Goal: Obtain resource: Download file/media

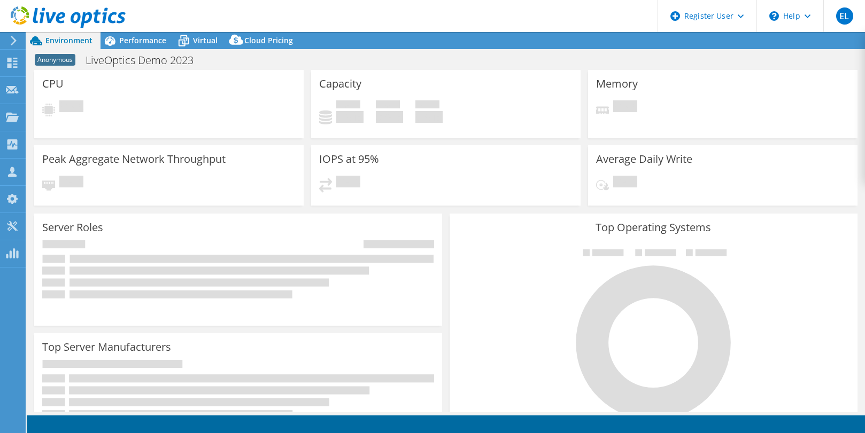
select select "[GEOGRAPHIC_DATA]"
select select "GBP"
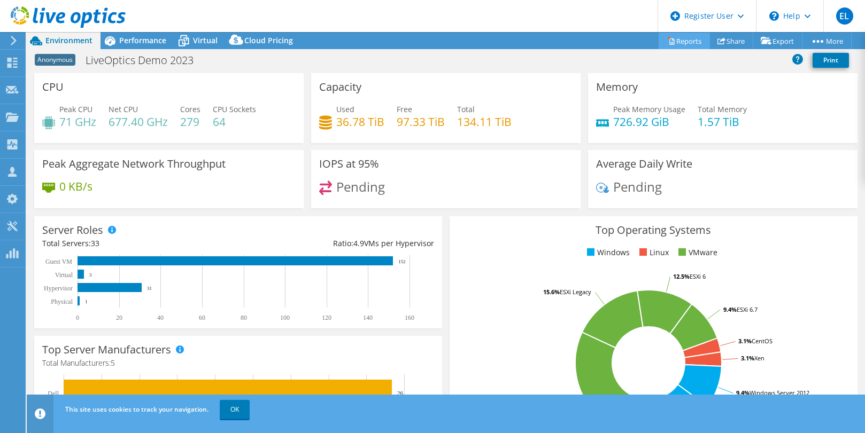
click at [690, 46] on link "Reports" at bounding box center [683, 41] width 51 height 17
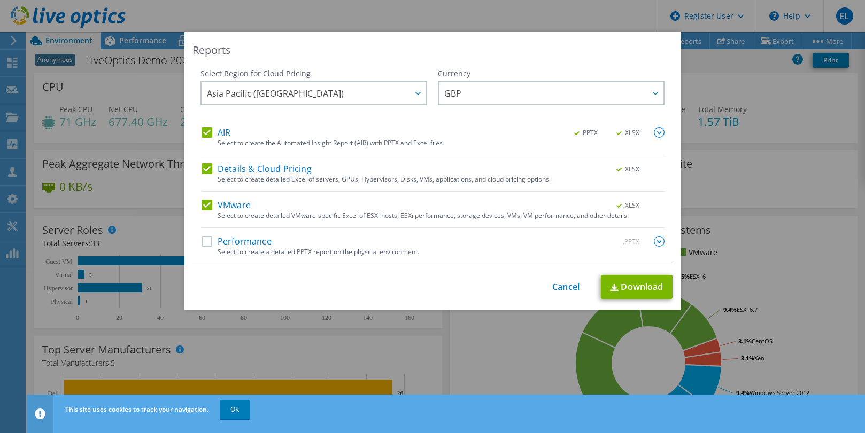
click at [201, 244] on label "Performance" at bounding box center [236, 241] width 70 height 11
click at [0, 0] on input "Performance" at bounding box center [0, 0] width 0 height 0
click at [633, 294] on link "Download" at bounding box center [637, 287] width 72 height 24
click at [557, 283] on link "Cancel" at bounding box center [565, 287] width 27 height 10
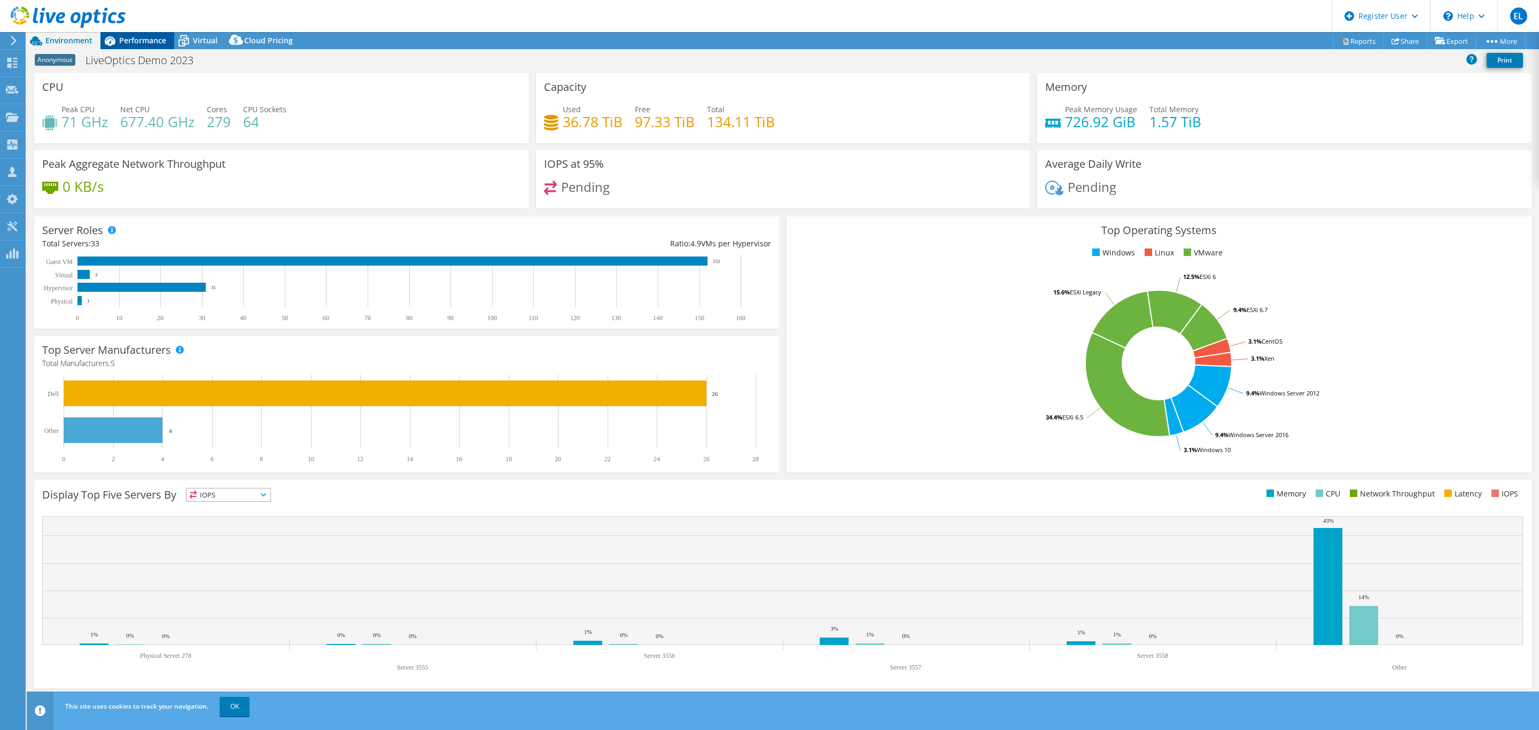
click at [156, 37] on span "Performance" at bounding box center [142, 40] width 47 height 10
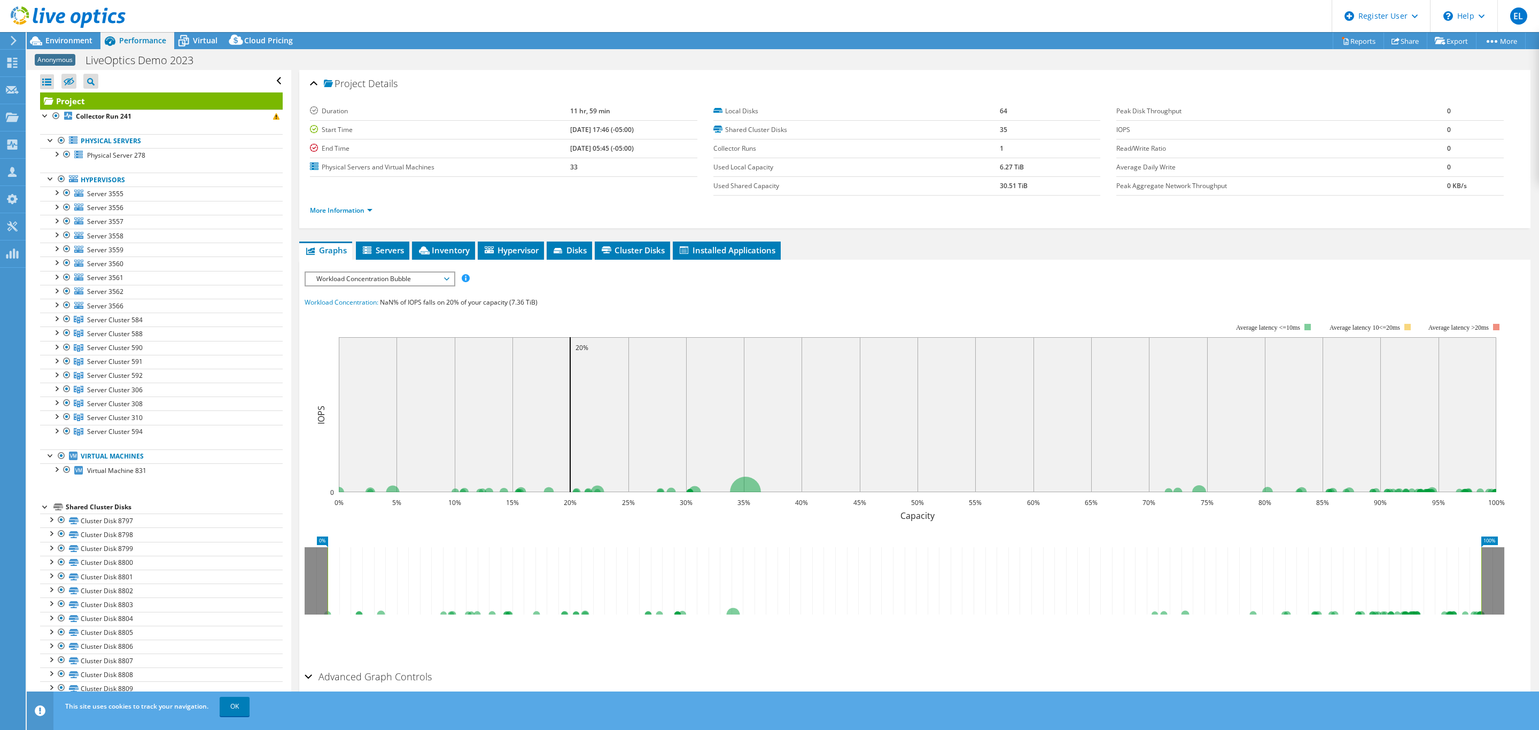
click at [351, 215] on li "More Information" at bounding box center [344, 211] width 69 height 12
click at [353, 213] on link "More Information" at bounding box center [341, 210] width 63 height 9
